Goal: Information Seeking & Learning: Learn about a topic

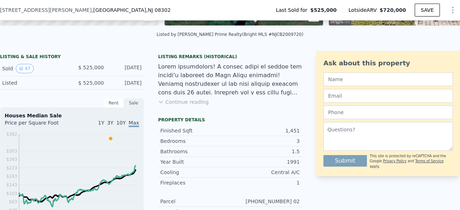
scroll to position [151, 0]
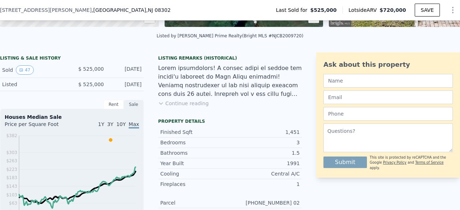
click at [176, 107] on button "Continue reading" at bounding box center [183, 103] width 51 height 7
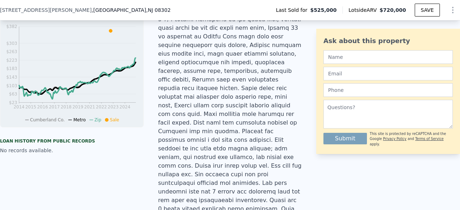
scroll to position [264, 0]
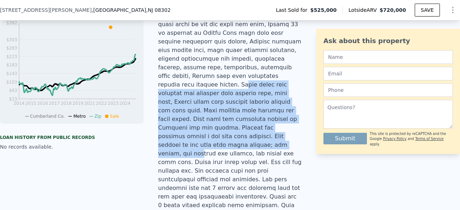
drag, startPoint x: 257, startPoint y: 62, endPoint x: 271, endPoint y: 116, distance: 55.6
click at [271, 116] on div at bounding box center [230, 93] width 144 height 284
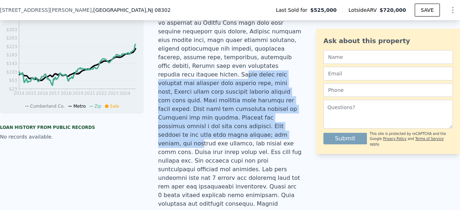
scroll to position [279, 0]
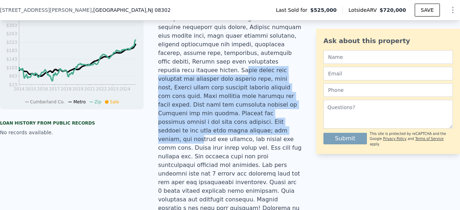
click at [271, 94] on div at bounding box center [230, 79] width 144 height 284
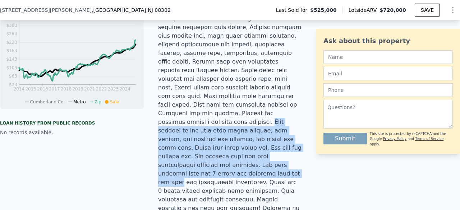
drag, startPoint x: 261, startPoint y: 92, endPoint x: 294, endPoint y: 136, distance: 55.1
click at [294, 136] on div at bounding box center [230, 79] width 144 height 284
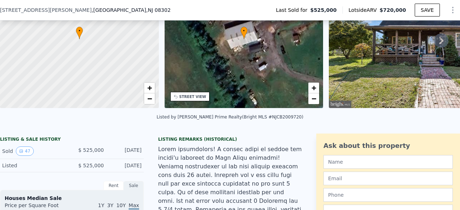
scroll to position [42, 0]
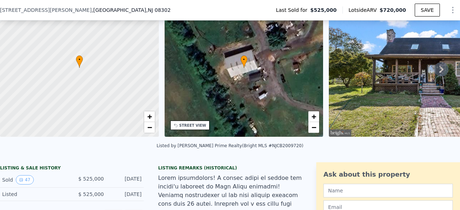
click at [439, 70] on icon at bounding box center [441, 69] width 4 height 7
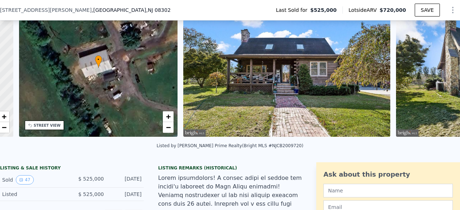
scroll to position [0, 167]
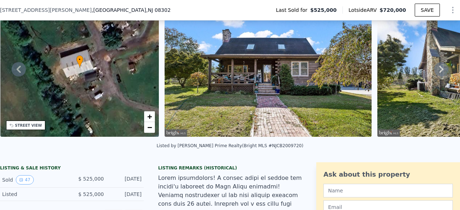
click at [434, 72] on icon at bounding box center [441, 69] width 14 height 14
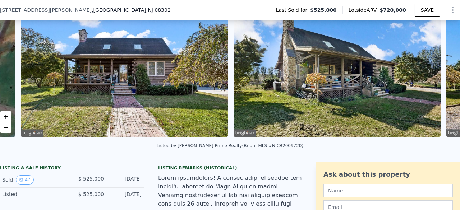
scroll to position [0, 328]
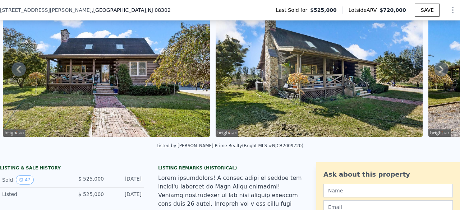
click at [434, 72] on icon at bounding box center [441, 69] width 14 height 14
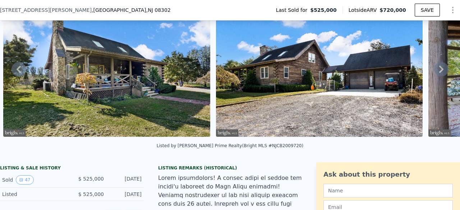
click at [434, 72] on icon at bounding box center [441, 69] width 14 height 14
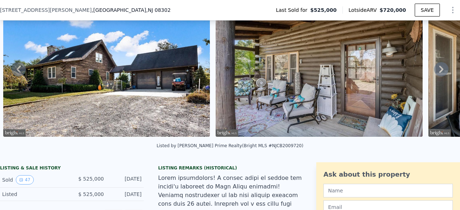
click at [434, 72] on icon at bounding box center [441, 69] width 14 height 14
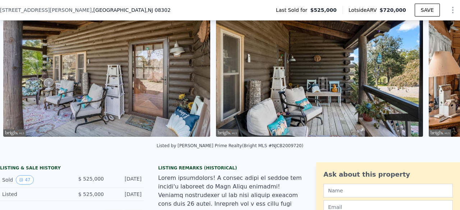
scroll to position [0, 966]
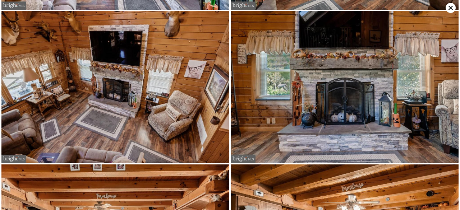
scroll to position [606, 0]
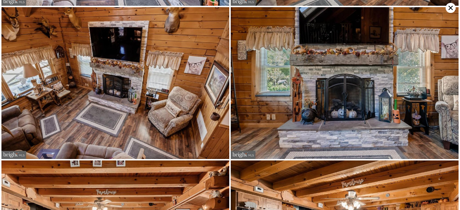
click at [242, 113] on img at bounding box center [344, 83] width 228 height 152
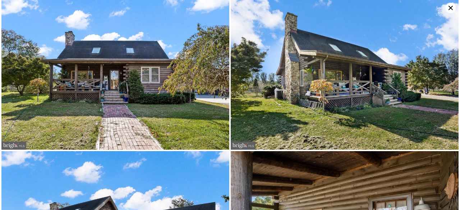
scroll to position [0, 0]
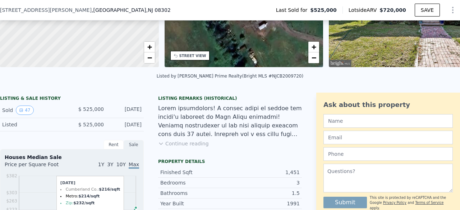
scroll to position [121, 0]
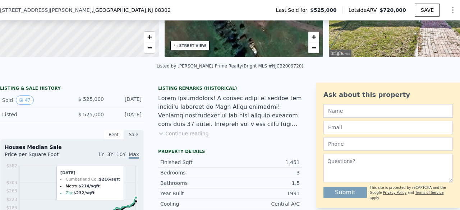
click at [185, 137] on button "Continue reading" at bounding box center [183, 133] width 51 height 7
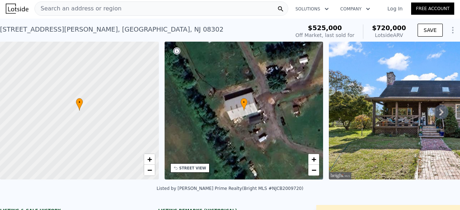
scroll to position [0, 0]
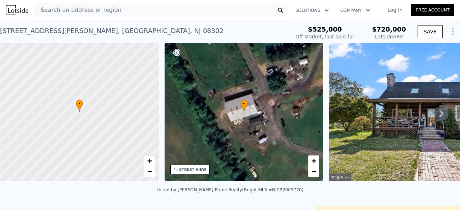
click at [242, 127] on div "• + −" at bounding box center [243, 112] width 159 height 138
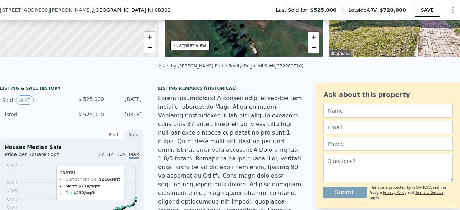
scroll to position [110, 0]
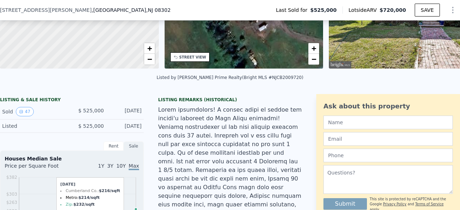
click at [23, 130] on div "Listed" at bounding box center [34, 125] width 64 height 7
